Goal: Find specific page/section: Find specific page/section

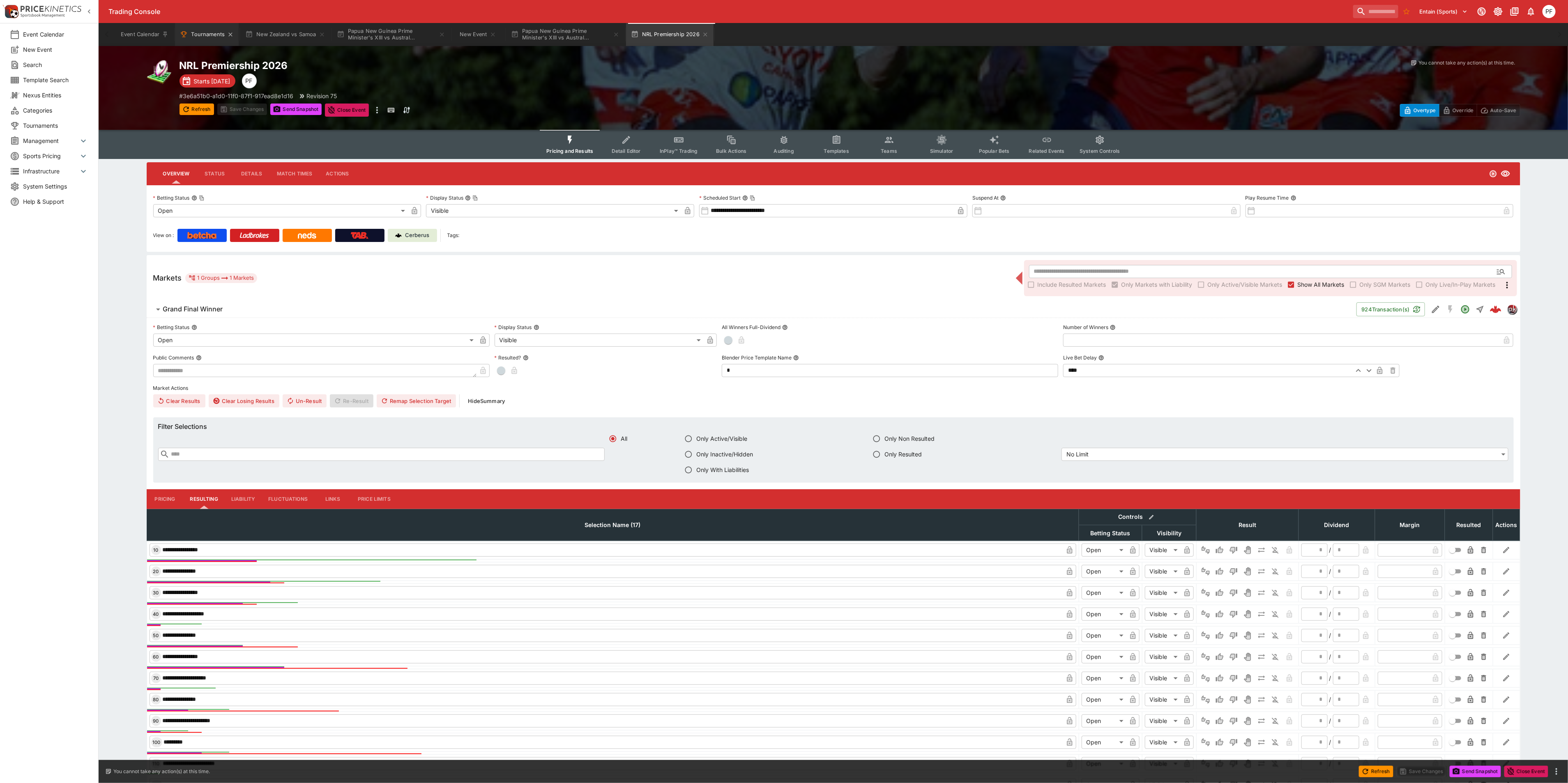
click at [194, 32] on button "Tournaments" at bounding box center [207, 35] width 64 height 23
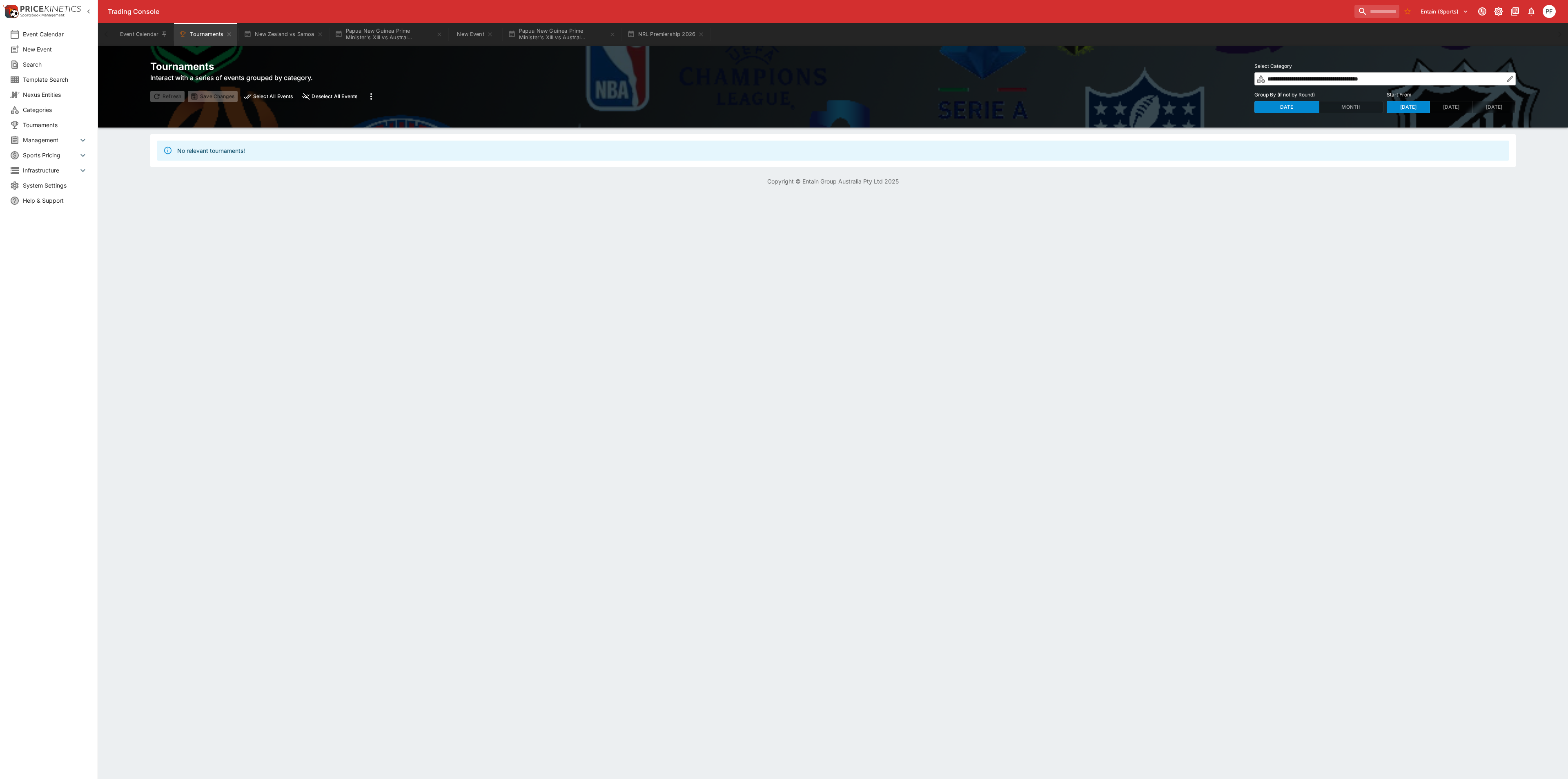
click at [1427, 77] on input "**********" at bounding box center [1385, 79] width 239 height 13
click at [1509, 77] on icon "button" at bounding box center [1510, 79] width 8 height 8
click at [1511, 77] on icon "button" at bounding box center [1510, 79] width 8 height 8
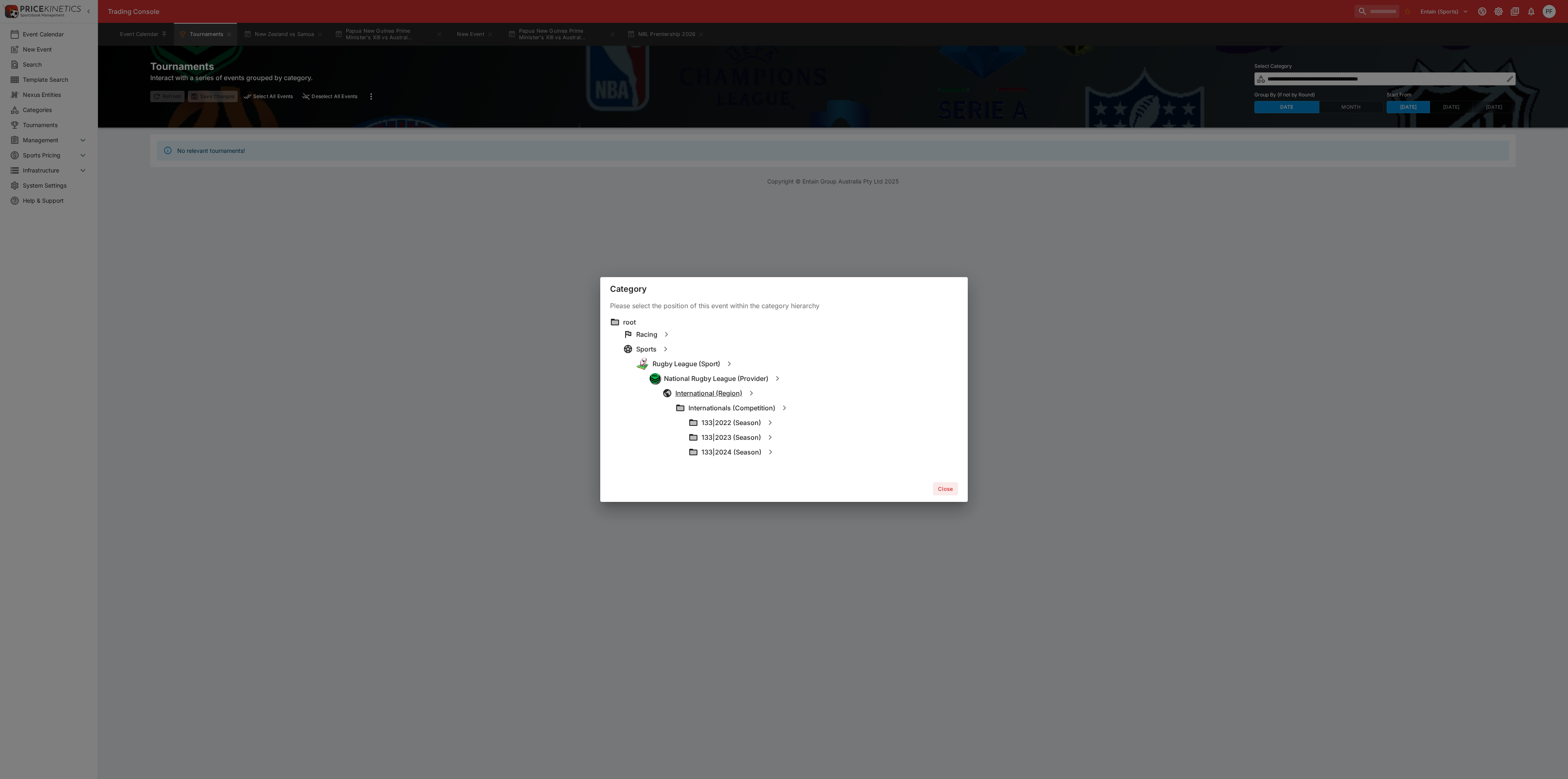
click at [715, 391] on h6 "International (Region)" at bounding box center [709, 393] width 67 height 9
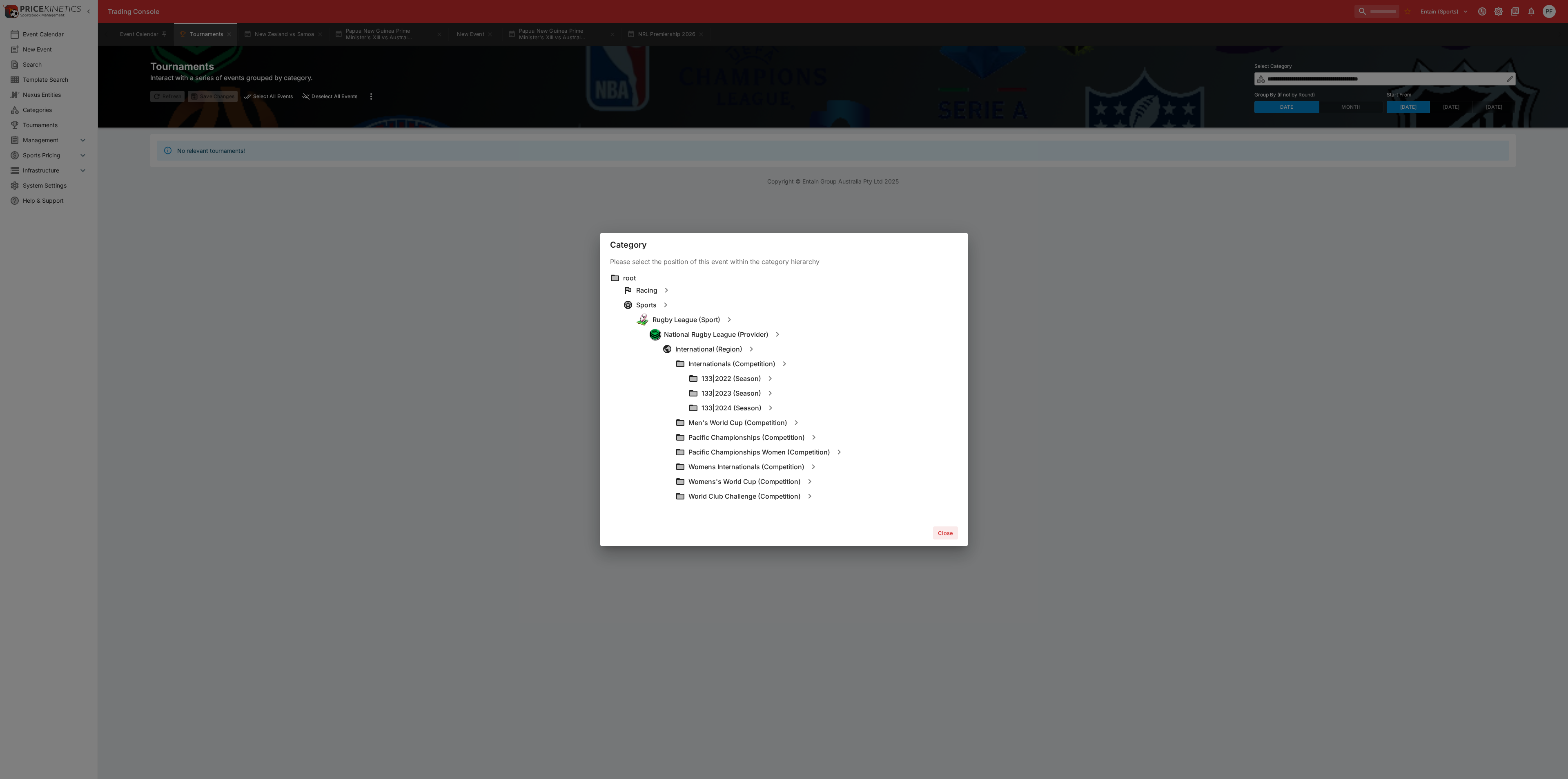
click at [713, 351] on h6 "International (Region)" at bounding box center [709, 349] width 67 height 9
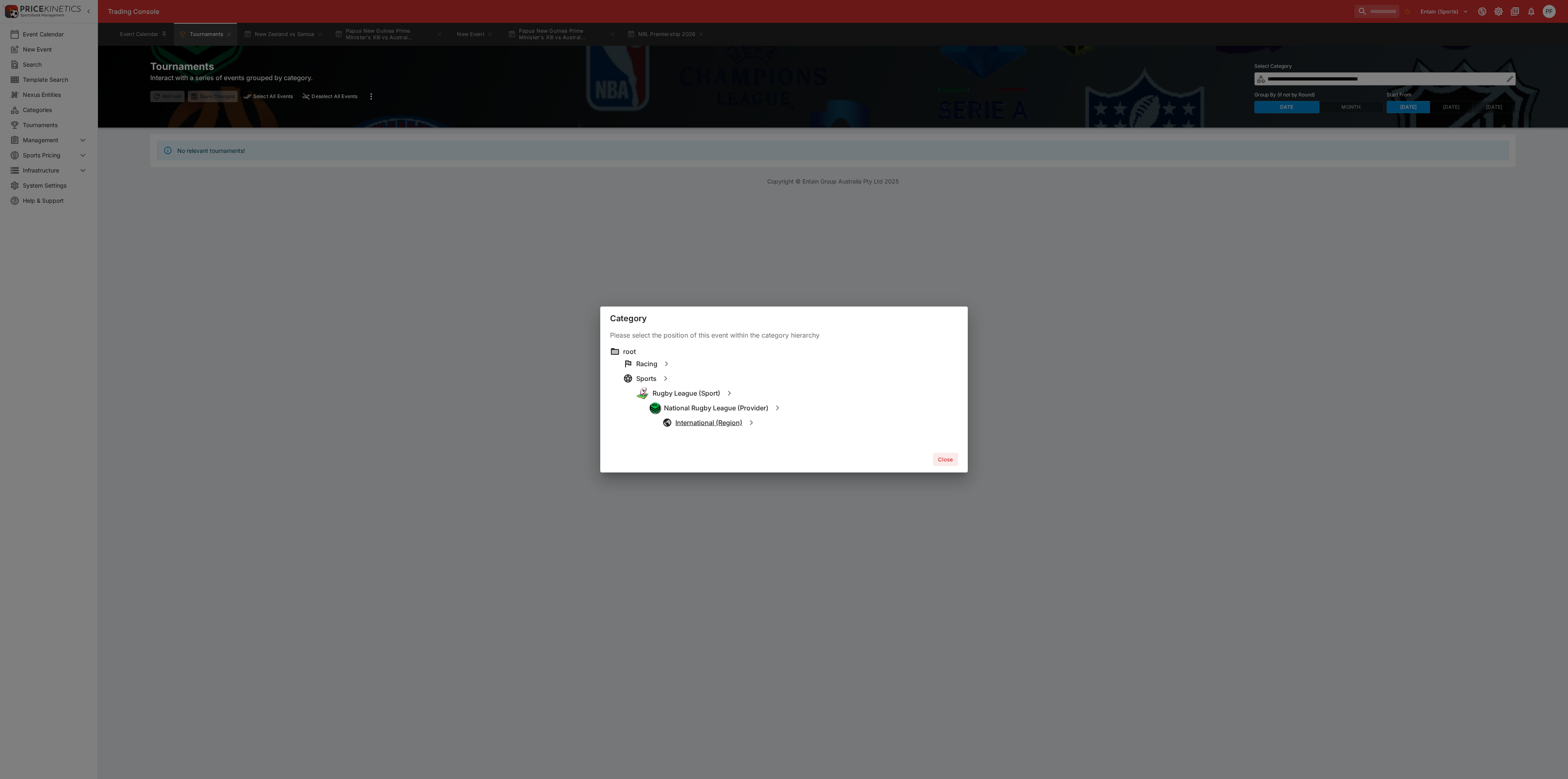
click at [708, 426] on h6 "International (Region)" at bounding box center [709, 423] width 67 height 9
